Goal: Transaction & Acquisition: Purchase product/service

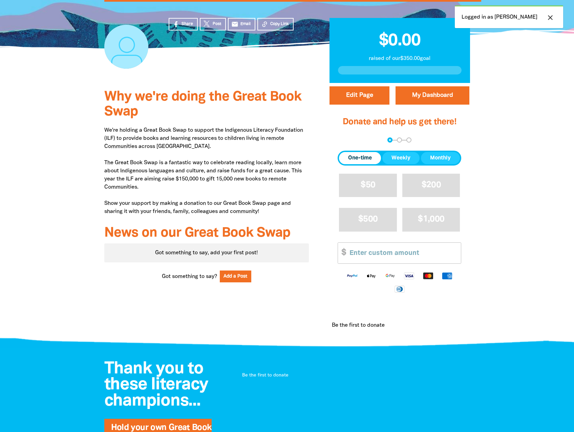
scroll to position [135, 0]
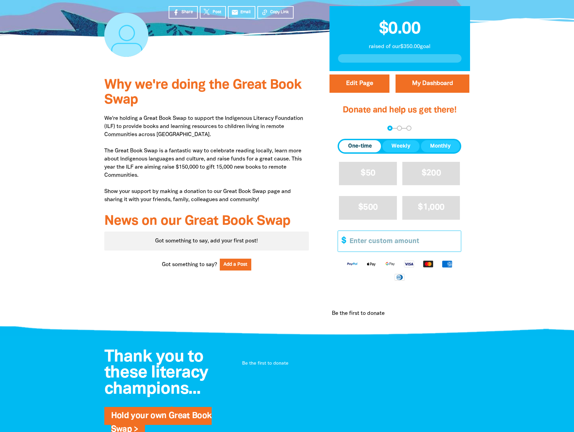
click at [371, 243] on input "Other Amount" at bounding box center [403, 241] width 116 height 21
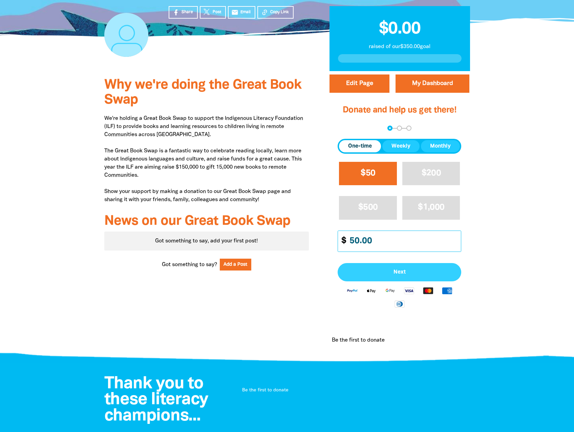
type input "50.00"
click at [405, 270] on span "Next" at bounding box center [399, 272] width 109 height 5
select select "AU"
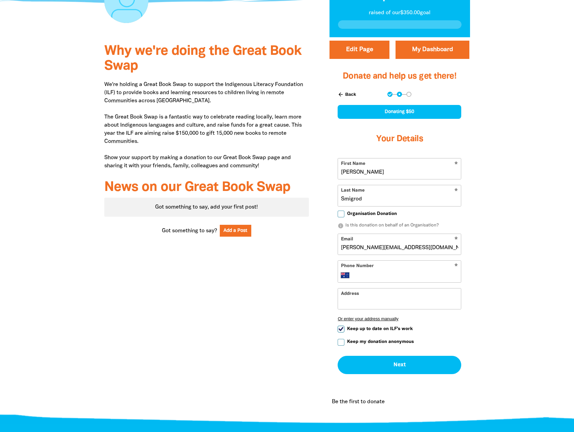
scroll to position [203, 0]
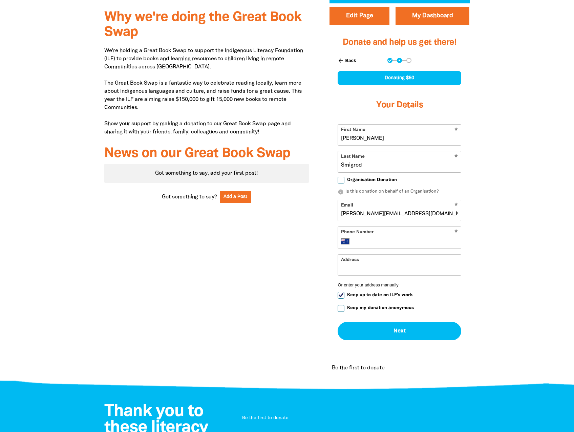
click at [408, 214] on input "emily.smigrod@sap.com" at bounding box center [399, 210] width 123 height 21
drag, startPoint x: 413, startPoint y: 214, endPoint x: 305, endPoint y: 209, distance: 107.5
click at [305, 209] on div "Why we're doing the Great Book Swap We're holding a Great Book Swap to support …" at bounding box center [287, 194] width 406 height 383
type input "emilysmigrod@gmail.com"
type input "+61 406 302 196"
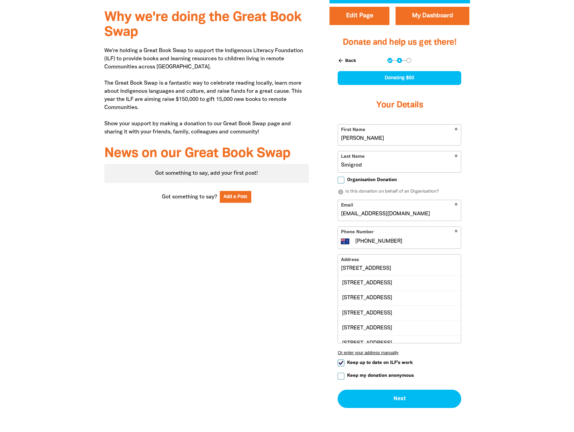
click at [395, 269] on input "647 Rode Road, CHERMSIDE WEST QLD 4032" at bounding box center [399, 265] width 123 height 21
click at [357, 289] on div "647 Rode Road, CHERMSIDE WEST QLD 4032" at bounding box center [399, 283] width 123 height 15
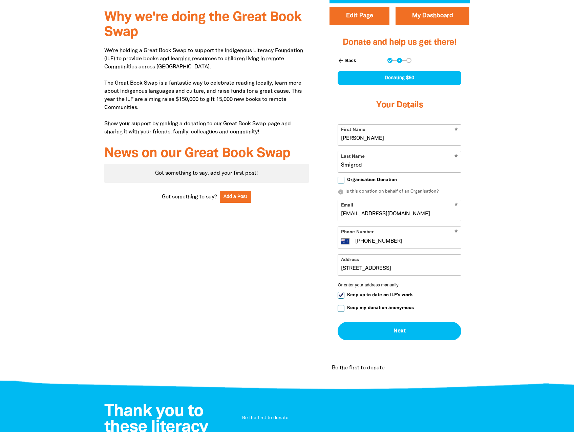
type input "647 Rode Road, CHERMSIDE WEST QLD 4032"
click at [390, 331] on button "Next chevron_right" at bounding box center [400, 331] width 124 height 18
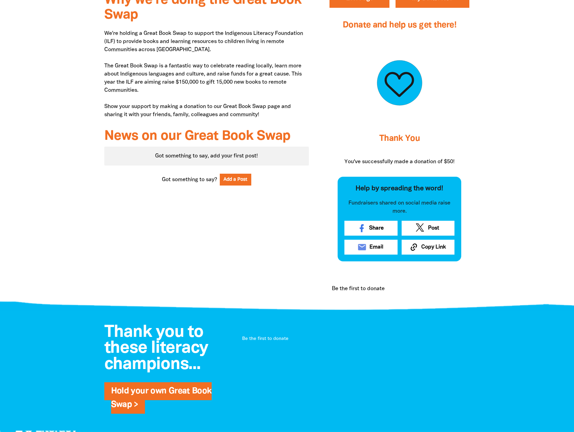
scroll to position [237, 0]
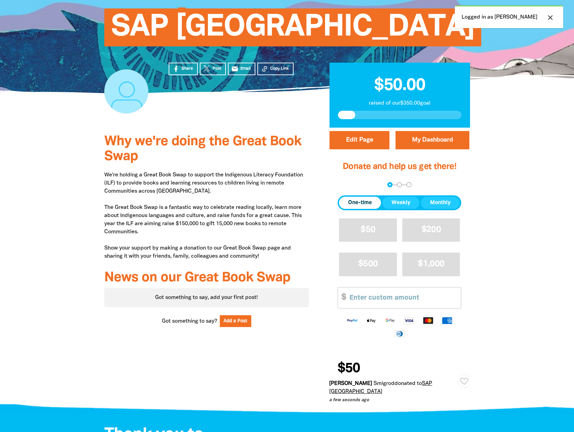
scroll to position [68, 0]
